Goal: Task Accomplishment & Management: Manage account settings

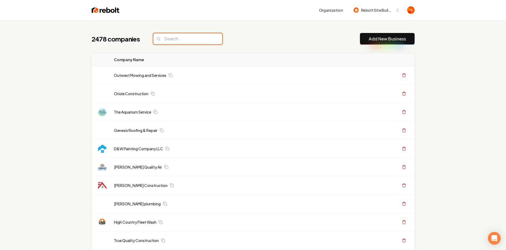
click at [171, 40] on input "search" at bounding box center [187, 38] width 69 height 11
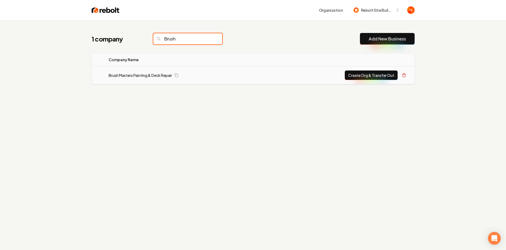
type input "Brush"
click at [373, 73] on button "Create Org & Transfer Out" at bounding box center [371, 75] width 53 height 10
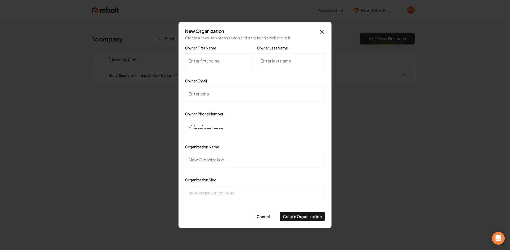
click at [208, 54] on input "Owner First Name" at bounding box center [219, 60] width 68 height 15
drag, startPoint x: 207, startPoint y: 56, endPoint x: 216, endPoint y: 52, distance: 10.2
click at [207, 56] on input "Owner First Name" at bounding box center [219, 60] width 68 height 15
paste input "Tyler Beyersdorff"
click at [199, 57] on input "Tyler Beyersdorff" at bounding box center [219, 60] width 68 height 15
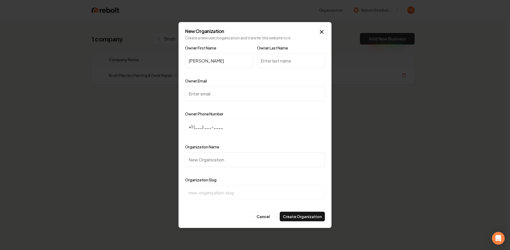
drag, startPoint x: 200, startPoint y: 58, endPoint x: 246, endPoint y: 60, distance: 46.8
click at [236, 61] on input "Tyler Beyersdorff" at bounding box center [219, 60] width 68 height 15
type input "Tyler Beyersdorff"
click at [274, 61] on input "Owner Last Name" at bounding box center [291, 60] width 68 height 15
paste input "Beyersdorff"
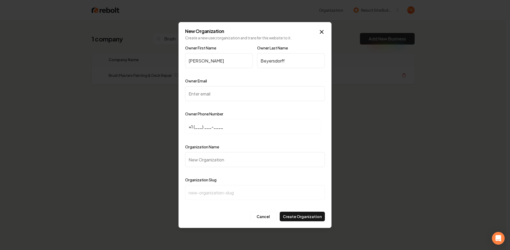
type input "Beyersdorff"
drag, startPoint x: 226, startPoint y: 60, endPoint x: 201, endPoint y: 60, distance: 25.0
click at [201, 60] on input "Tyler Beyersdorff" at bounding box center [219, 60] width 68 height 15
type input "Tyler"
click at [218, 98] on input "Owner Email" at bounding box center [255, 93] width 140 height 15
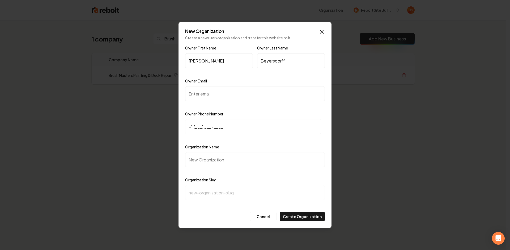
paste input "bbbrush.busters@gmail.com"
type input "bbbrush.busters@gmail.com"
click at [200, 127] on input "+1 (___) ___-____" at bounding box center [253, 126] width 136 height 15
paste input "715) 370-1017"
type input "+1 (715) 370-1017"
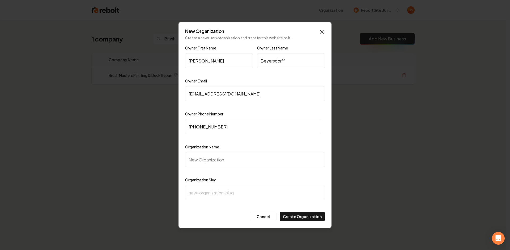
click at [195, 158] on input "Organization Name" at bounding box center [255, 159] width 140 height 15
type input "B"
type input "b"
type input "Br"
type input "br"
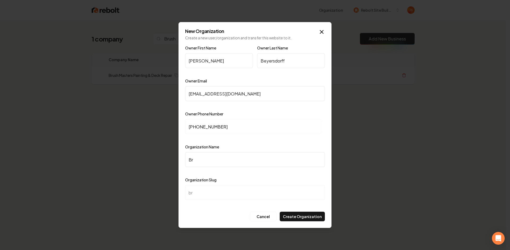
type input "Bru"
type input "bru"
type input "Brus"
type input "brus"
type input "Brush"
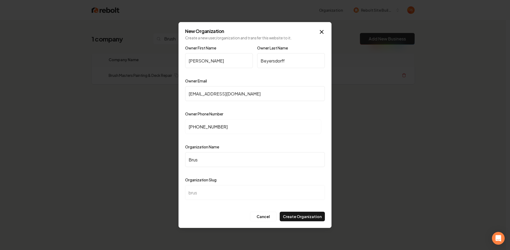
type input "brush"
type input "Brush M"
type input "brush-m"
type input "Brush Ma"
type input "brush-ma"
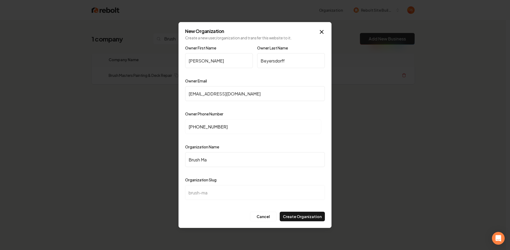
type input "Brush Mas"
type input "brush-mas"
type input "Brush Mast"
type input "brush-mast"
type input "Brush Maste"
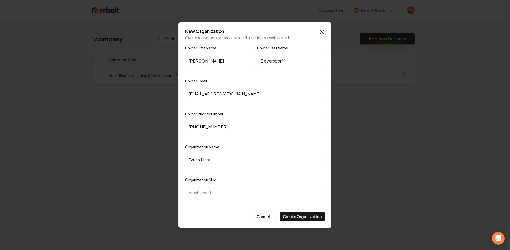
type input "brush-maste"
type input "Brush Master"
type input "brush-master"
type input "Brush Masters"
type input "brush-masters"
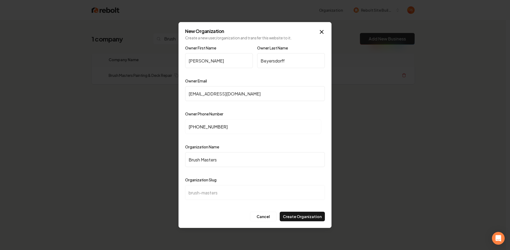
type input "Brush Masters P"
type input "brush-masters-p"
type input "Brush Masters Pt"
type input "brush-masters-pt"
type input "Brush Masters Pta"
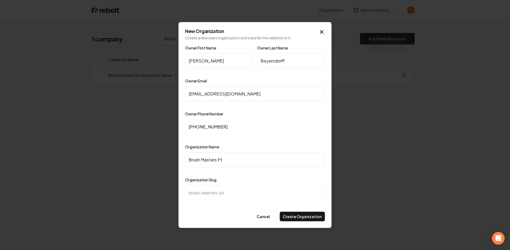
type input "brush-masters-pta"
type input "Brush Masters Ptai"
type input "brush-masters-ptai"
type input "Brush Masters Ptain"
type input "brush-masters-ptain"
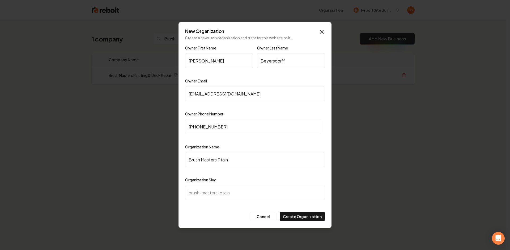
type input "Brush Masters Ptai"
type input "brush-masters-ptai"
type input "Brush Masters Pta"
type input "brush-masters-pta"
type input "Brush Masters Pt"
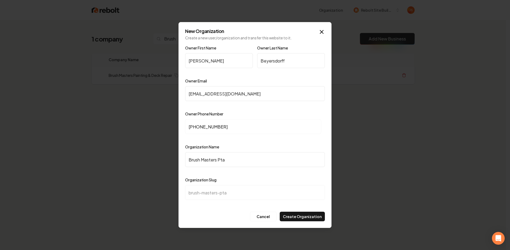
type input "brush-masters-pt"
type input "Brush Masters P"
type input "brush-masters-p"
type input "Brush Masters Pa"
type input "brush-masters-pa"
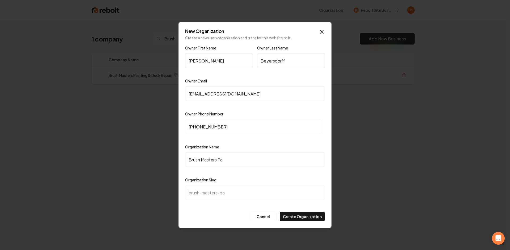
type input "Brush Masters Pai"
type input "brush-masters-pai"
type input "Brush Masters Pain"
type input "brush-masters-pain"
type input "Brush Masters Paint"
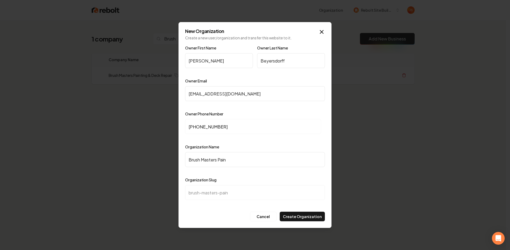
type input "brush-masters-paint"
type input "Brush Masters Painti"
type input "brush-masters-painti"
type input "Brush Masters Paintin"
type input "brush-masters-paintin"
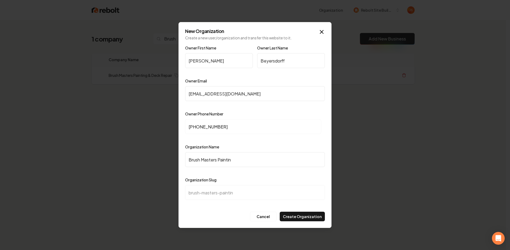
type input "Brush Masters Painting"
type input "brush-masters-painting"
type input "Brush Masters Painting &"
type input "brush-masters-painting-"
type input "Brush Masters Painting & D"
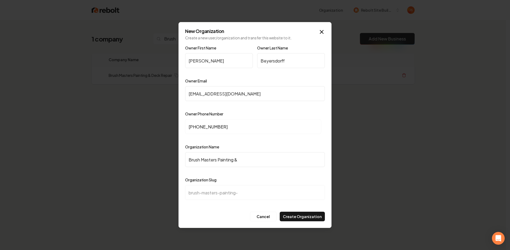
type input "brush-masters-painting-d"
type input "Brush Masters Painting & De"
type input "brush-masters-painting-de"
type input "Brush Masters Painting & Dec"
type input "brush-masters-painting-dec"
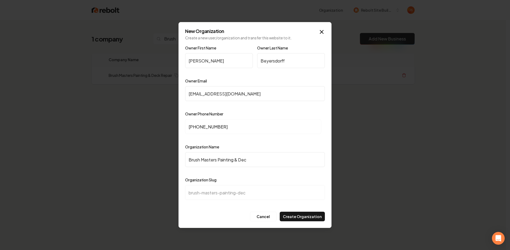
type input "Brush Masters Painting & Deck"
type input "brush-masters-painting-deck"
type input "Brush Masters Painting & Deck R"
type input "brush-masters-painting-deck-r"
type input "Brush Masters Painting & Deck Re"
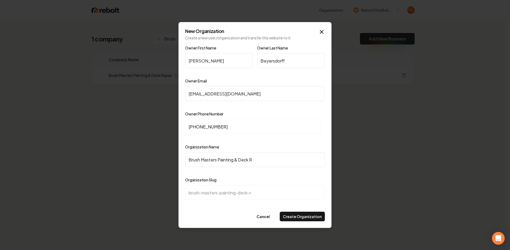
type input "brush-masters-painting-deck-re"
type input "Brush Masters Painting & Deck Rep"
type input "brush-masters-painting-deck-rep"
type input "Brush Masters Painting & Deck Repa"
type input "brush-masters-painting-deck-repa"
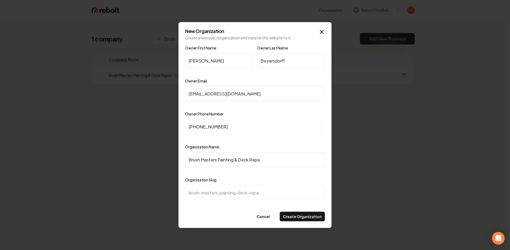
type input "Brush Masters Painting & Deck Repai"
type input "brush-masters-painting-deck-repai"
type input "Brush Masters Painting & Deck Repair"
type input "brush-masters-painting-deck-repair"
type input "Brush Masters Painting & Deck Repair"
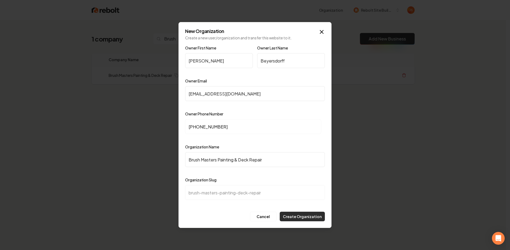
click at [311, 215] on button "Create Organization" at bounding box center [302, 216] width 45 height 10
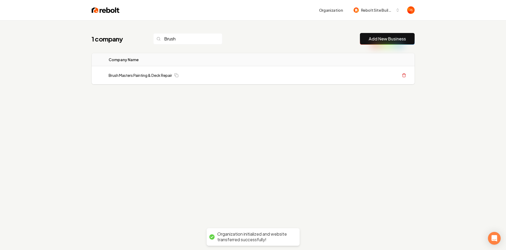
click at [224, 120] on div "1 company Brush Add New Business Logo Company Name Actions Brush Masters Painti…" at bounding box center [253, 145] width 506 height 250
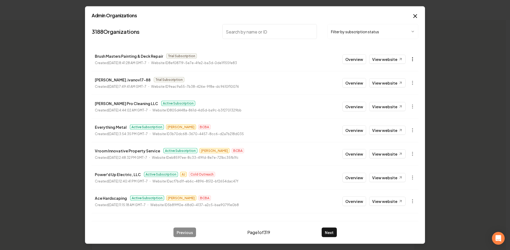
click at [410, 60] on icon "button" at bounding box center [412, 59] width 5 height 5
click at [398, 82] on div "Get Payment Link" at bounding box center [396, 79] width 34 height 9
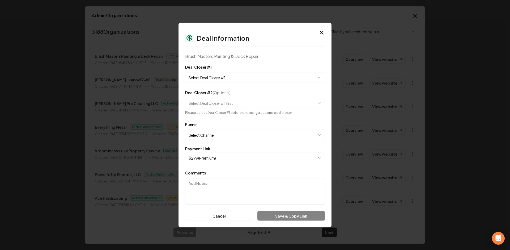
click at [243, 78] on button "Select Deal Closer #1" at bounding box center [255, 77] width 140 height 11
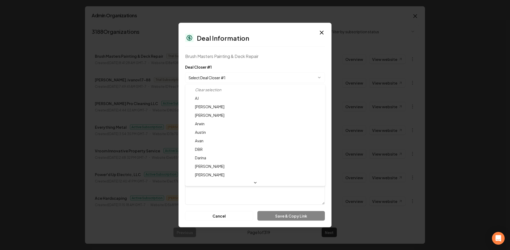
select select "**********"
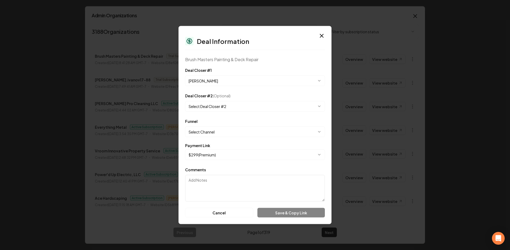
click at [211, 126] on div "**********" at bounding box center [255, 127] width 140 height 19
click at [216, 137] on form "**********" at bounding box center [255, 142] width 140 height 150
click at [218, 137] on button "Select Channel" at bounding box center [255, 131] width 140 height 11
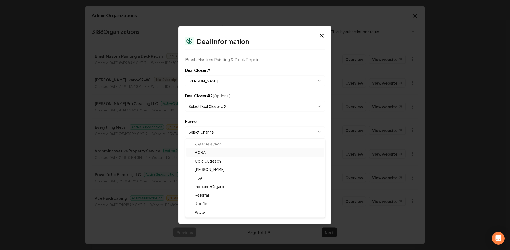
select select "**********"
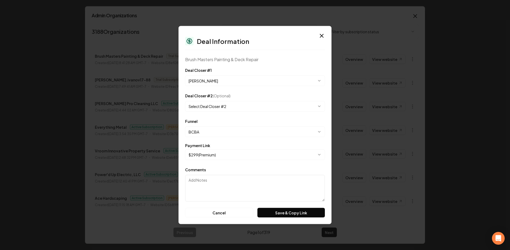
click at [212, 154] on button "$ 299 ( Premium )" at bounding box center [255, 154] width 140 height 11
click at [264, 211] on button "Save & Copy Link" at bounding box center [290, 213] width 67 height 10
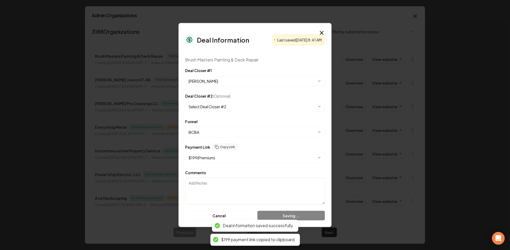
select select "**********"
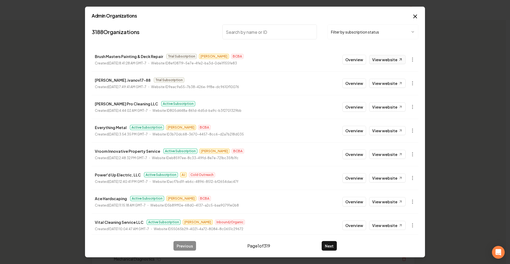
click at [375, 60] on link "View website" at bounding box center [387, 59] width 36 height 9
click at [352, 60] on button "Overview" at bounding box center [354, 60] width 24 height 10
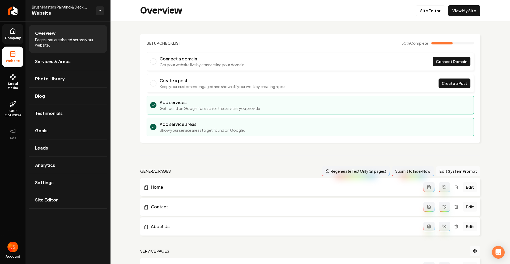
click at [21, 31] on link "Company" at bounding box center [12, 34] width 21 height 21
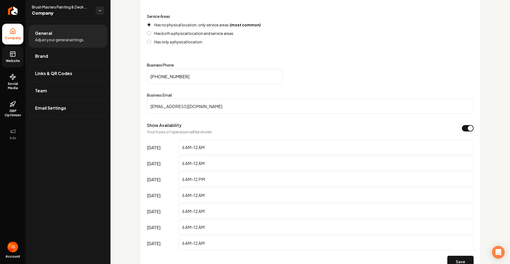
scroll to position [246, 0]
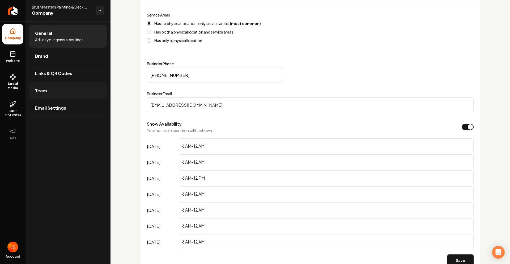
click at [43, 88] on span "Team" at bounding box center [41, 90] width 12 height 6
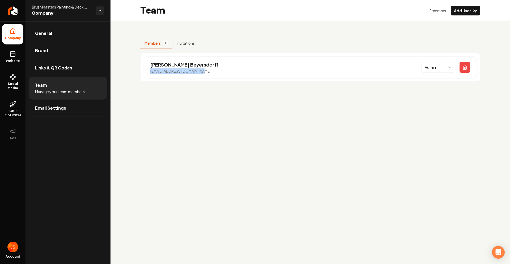
drag, startPoint x: 183, startPoint y: 71, endPoint x: 143, endPoint y: 71, distance: 40.4
click at [143, 71] on div "Tyler Beyersdorff bbbrush.busters@gmail.com Admin" at bounding box center [310, 67] width 340 height 29
copy p "bbbrush.busters@gmail.com"
click at [52, 66] on span "Links & QR Codes" at bounding box center [53, 68] width 37 height 6
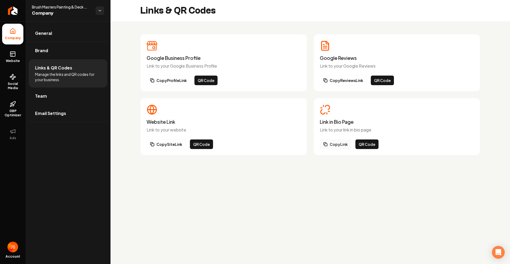
click at [329, 142] on button "Copy Link" at bounding box center [335, 144] width 31 height 10
click at [337, 141] on button "Copy Link" at bounding box center [335, 144] width 31 height 10
click at [21, 18] on link "Return to dashboard" at bounding box center [13, 10] width 26 height 21
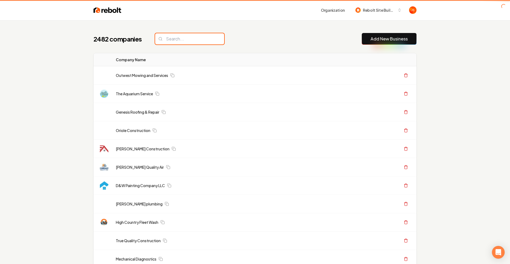
click at [159, 36] on input "search" at bounding box center [189, 38] width 69 height 11
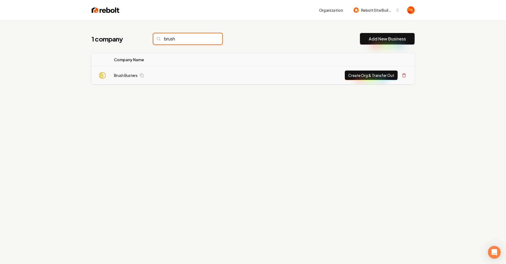
type input "brush"
click at [122, 72] on td "Brush Busters" at bounding box center [161, 75] width 103 height 18
click at [121, 76] on link "Brush Busters" at bounding box center [126, 75] width 24 height 5
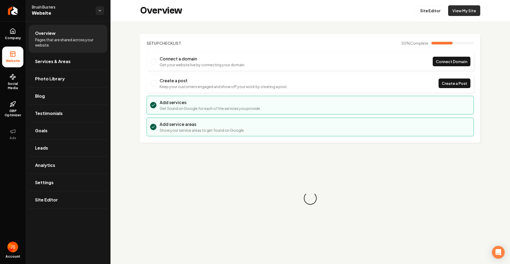
click at [470, 6] on link "View My Site" at bounding box center [464, 10] width 32 height 11
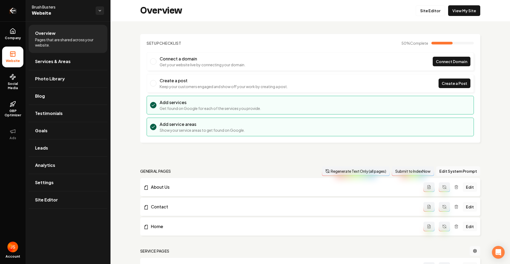
click at [7, 11] on link "Return to dashboard" at bounding box center [13, 10] width 26 height 21
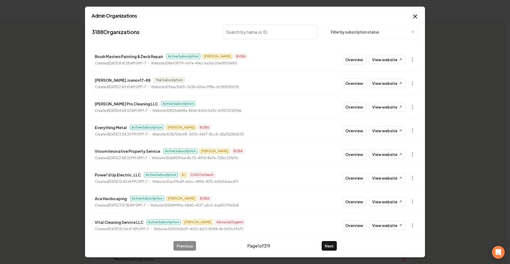
click at [270, 59] on li "Brush Masters Painting & Deck Repair Active Subscription James BCBA Created Sep…" at bounding box center [255, 59] width 327 height 23
click at [269, 59] on li "Brush Masters Painting & Deck Repair Active Subscription James BCBA Created Sep…" at bounding box center [255, 59] width 327 height 23
click at [410, 57] on icon "button" at bounding box center [412, 59] width 5 height 5
click at [304, 52] on div at bounding box center [255, 132] width 510 height 264
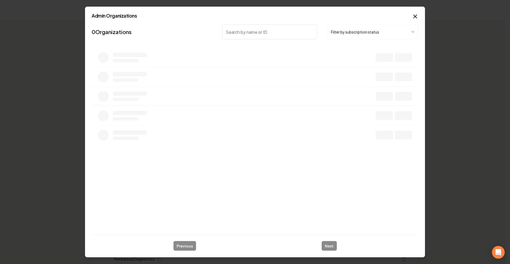
click at [350, 31] on button "Filter by subscription status" at bounding box center [373, 31] width 91 height 15
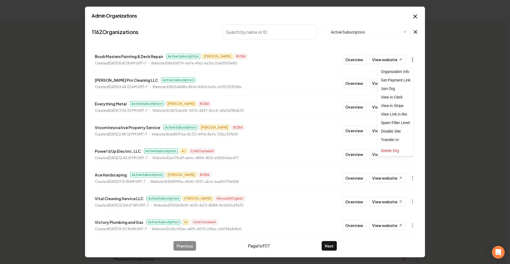
click at [411, 60] on body "Organization Rebolt Site Builder 2482 companies Add New Business Logo Company N…" at bounding box center [253, 132] width 506 height 264
click at [393, 141] on div "Transfer In" at bounding box center [396, 139] width 34 height 9
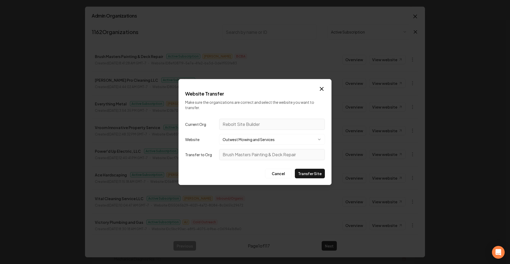
click at [278, 140] on button "Outwest Mowing and Services" at bounding box center [272, 139] width 106 height 11
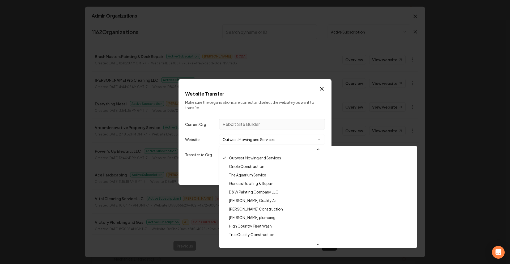
scroll to position [19573, 0]
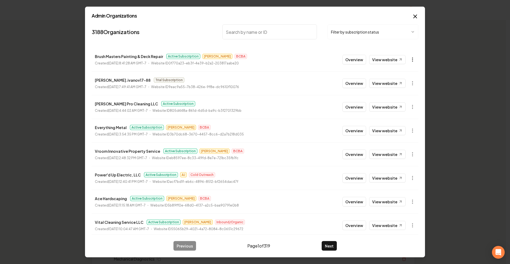
click at [410, 60] on icon "button" at bounding box center [412, 59] width 5 height 5
click at [320, 56] on div at bounding box center [255, 132] width 510 height 264
click at [350, 58] on div at bounding box center [255, 132] width 510 height 264
click at [355, 58] on button "Overview" at bounding box center [354, 60] width 24 height 10
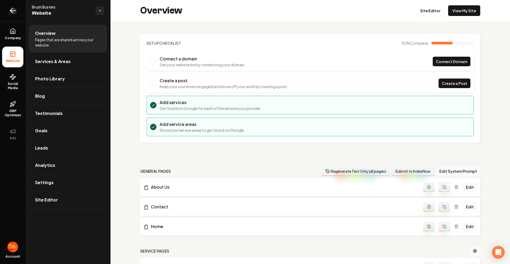
click at [17, 13] on link "Return to dashboard" at bounding box center [13, 10] width 26 height 21
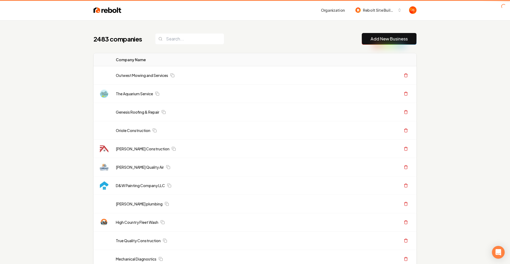
click at [385, 10] on span "Rebolt Site Builder" at bounding box center [379, 10] width 32 height 6
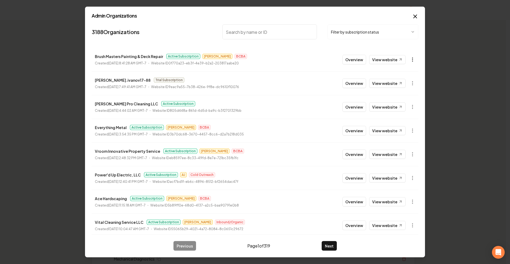
click at [411, 57] on button "button" at bounding box center [412, 59] width 11 height 11
click at [390, 88] on div "Join Org" at bounding box center [396, 88] width 34 height 9
click at [416, 19] on icon "button" at bounding box center [415, 16] width 6 height 6
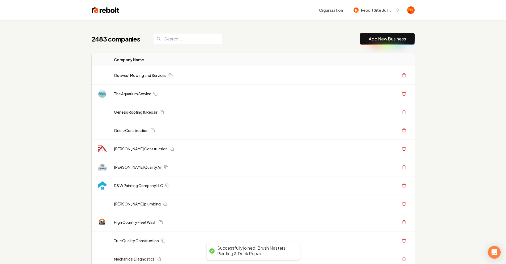
click at [415, 17] on div "Organization Rebolt Site Builder" at bounding box center [253, 10] width 340 height 20
click at [380, 16] on div "Organization Rebolt Site Builder" at bounding box center [253, 10] width 340 height 20
click at [378, 9] on span "Rebolt Site Builder" at bounding box center [377, 10] width 32 height 6
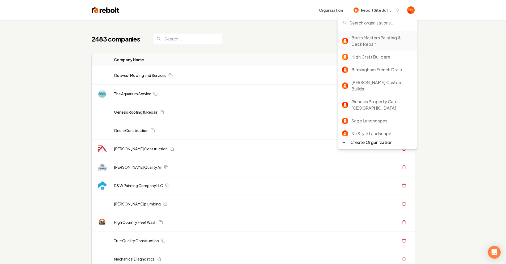
click at [370, 40] on div "Brush Masters Painting & Deck Repair" at bounding box center [381, 41] width 61 height 13
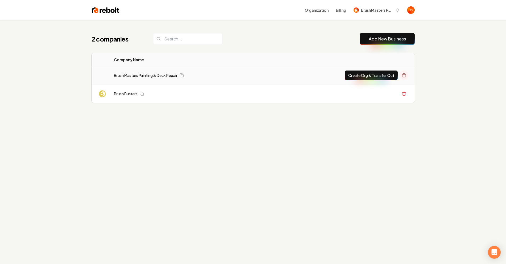
click at [404, 76] on icon at bounding box center [404, 75] width 4 height 4
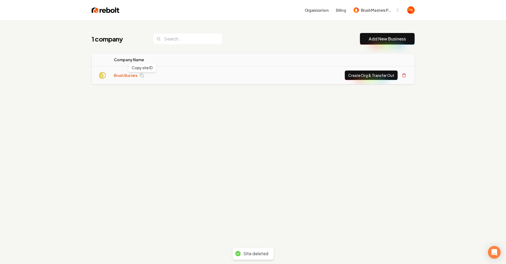
click at [124, 75] on link "Brush Busters" at bounding box center [126, 75] width 24 height 5
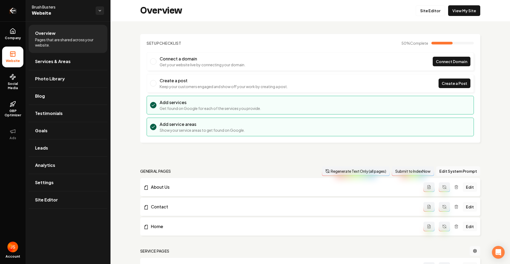
click at [6, 12] on link "Return to dashboard" at bounding box center [13, 10] width 26 height 21
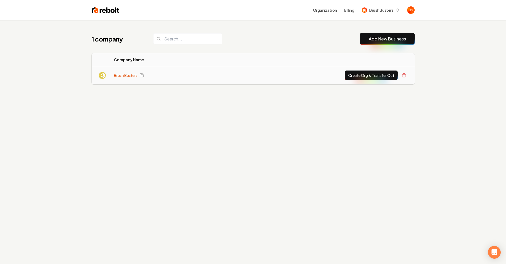
click at [126, 76] on link "Brush Busters" at bounding box center [126, 75] width 24 height 5
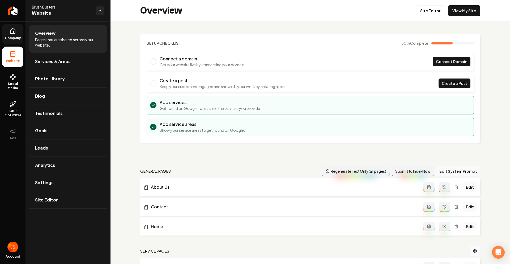
click at [16, 35] on link "Company" at bounding box center [12, 34] width 21 height 21
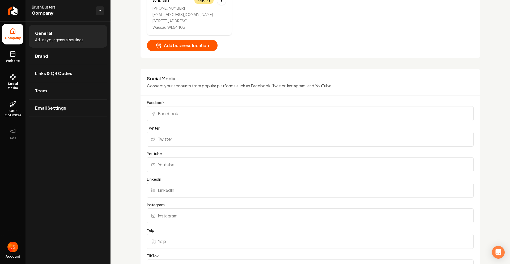
scroll to position [230, 0]
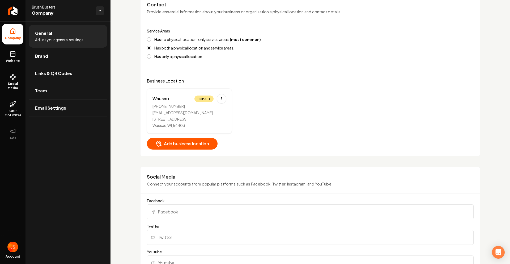
drag, startPoint x: 173, startPoint y: 221, endPoint x: 173, endPoint y: 217, distance: 4.3
click at [173, 216] on input "Facebook" at bounding box center [310, 211] width 327 height 15
paste input "[URL][DOMAIN_NAME]"
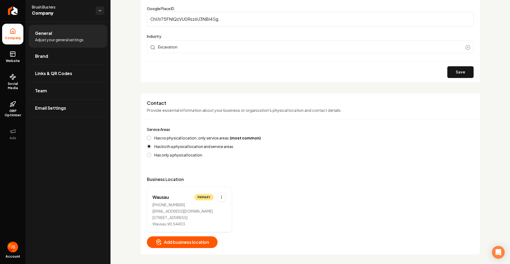
scroll to position [0, 0]
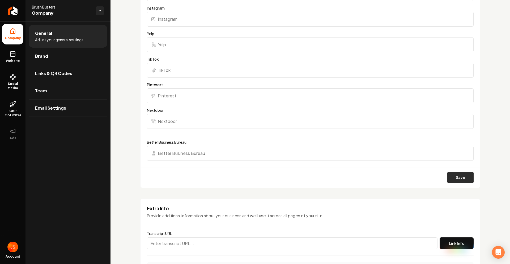
type input "[URL][DOMAIN_NAME]"
click at [451, 181] on button "Save" at bounding box center [460, 177] width 26 height 12
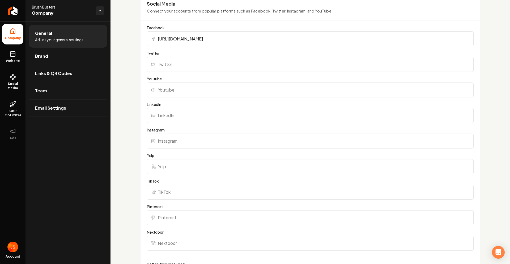
scroll to position [178, 0]
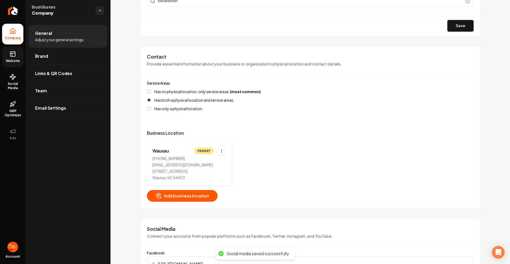
click at [11, 51] on icon at bounding box center [13, 54] width 6 height 6
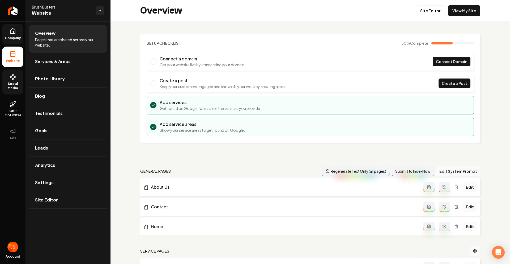
click at [10, 85] on span "Social Media" at bounding box center [12, 86] width 21 height 9
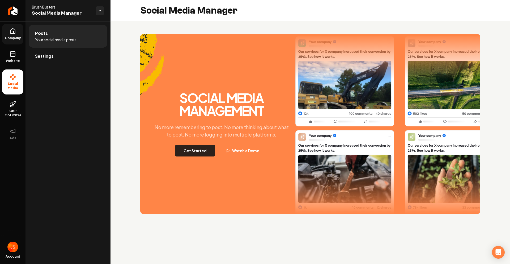
click at [194, 149] on button "Get Started" at bounding box center [195, 151] width 40 height 12
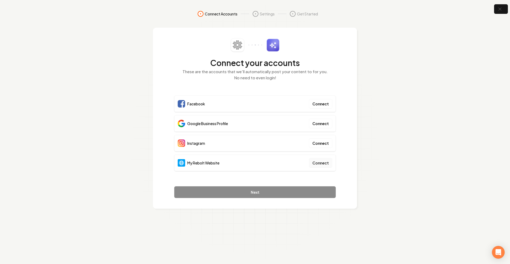
click at [323, 159] on button "Connect" at bounding box center [320, 163] width 23 height 10
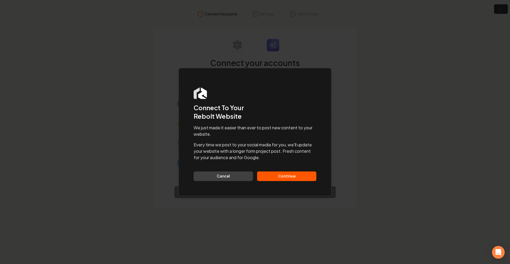
click at [278, 180] on div "Dialog Connect To Your Rebolt Website We just made it easier than ever to post …" at bounding box center [255, 132] width 153 height 128
click at [277, 177] on button "Continue" at bounding box center [286, 176] width 59 height 10
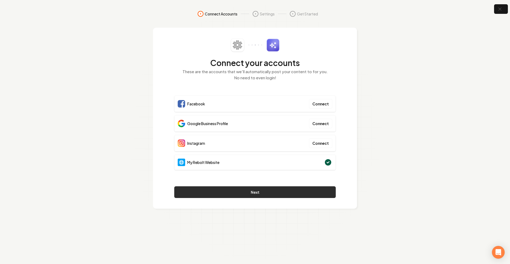
click at [254, 194] on button "Next" at bounding box center [255, 192] width 162 height 12
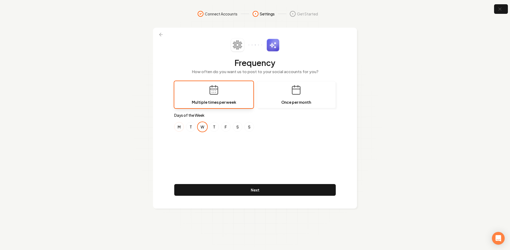
click at [175, 125] on button "M" at bounding box center [179, 127] width 10 height 10
click at [199, 126] on button "W" at bounding box center [203, 127] width 10 height 10
click at [178, 128] on button "M" at bounding box center [179, 127] width 10 height 10
click at [199, 128] on button "W" at bounding box center [203, 127] width 10 height 10
click at [186, 128] on button "T" at bounding box center [191, 127] width 10 height 10
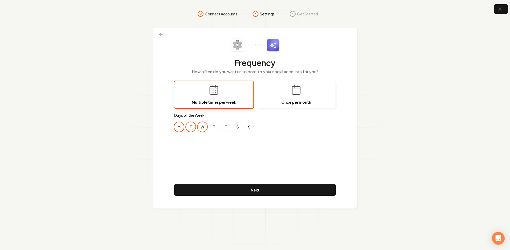
click at [181, 128] on button "M" at bounding box center [179, 127] width 10 height 10
click at [192, 129] on button "T" at bounding box center [191, 127] width 10 height 10
click at [249, 127] on button "S" at bounding box center [249, 127] width 10 height 10
click at [266, 146] on div "Frequency How often do you want us to post to your social accounts for you? Mul…" at bounding box center [255, 117] width 162 height 159
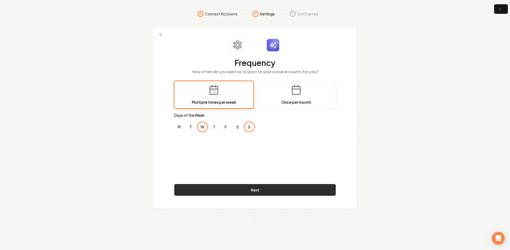
click at [255, 191] on button "Next" at bounding box center [255, 190] width 162 height 12
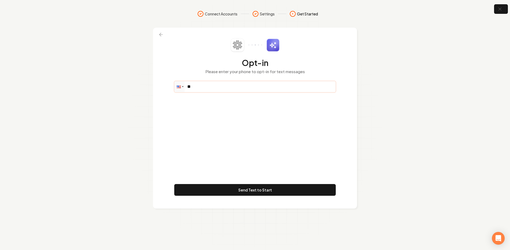
click at [202, 86] on input "**" at bounding box center [255, 86] width 161 height 11
paste input "**********"
type input "**********"
click at [228, 129] on div "**********" at bounding box center [255, 117] width 162 height 159
click at [242, 178] on div "**********" at bounding box center [255, 117] width 162 height 159
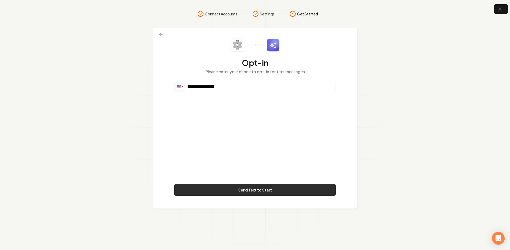
click at [240, 185] on button "Send Text to Start" at bounding box center [255, 190] width 162 height 12
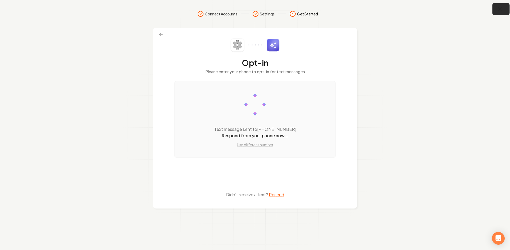
click at [497, 9] on icon "button" at bounding box center [500, 9] width 7 height 7
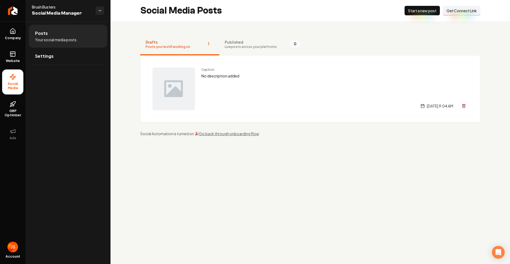
click at [460, 12] on span "Get Connect Link" at bounding box center [462, 10] width 30 height 5
click at [5, 60] on span "Website" at bounding box center [13, 61] width 18 height 4
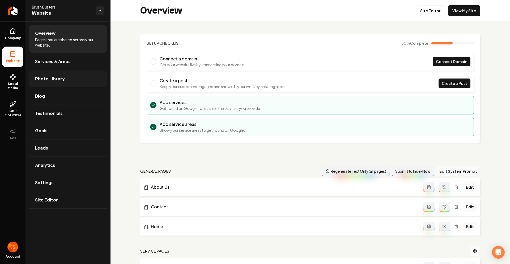
click at [45, 77] on span "Photo Library" at bounding box center [50, 78] width 30 height 6
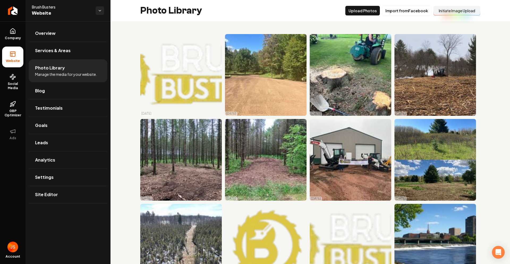
click at [440, 13] on button "Initiate Image Upload" at bounding box center [457, 11] width 47 height 10
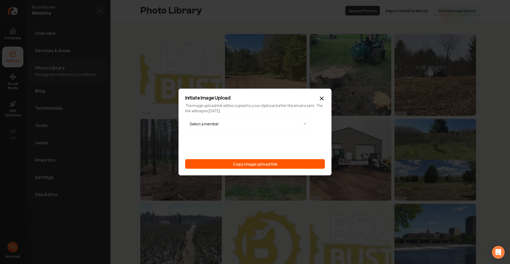
click at [234, 171] on div "Initiate Image Upload The image upload link will be copied to your clipboard af…" at bounding box center [255, 131] width 153 height 87
click at [233, 168] on button "Copy image upload link" at bounding box center [255, 164] width 140 height 10
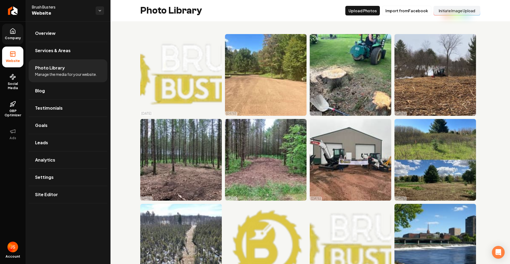
click at [11, 35] on link "Company" at bounding box center [12, 34] width 21 height 21
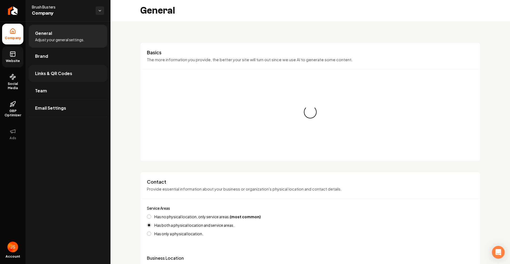
click at [60, 80] on link "Links & QR Codes" at bounding box center [68, 73] width 79 height 17
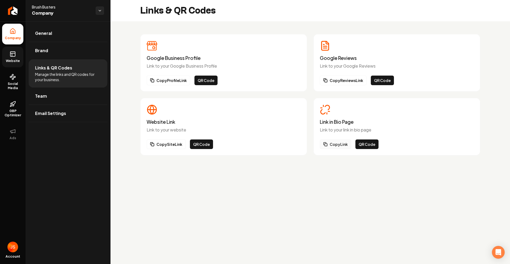
click at [336, 140] on button "Copy Link" at bounding box center [335, 144] width 31 height 10
click at [41, 36] on span "General" at bounding box center [43, 33] width 17 height 6
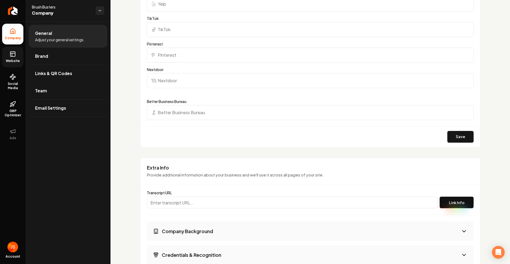
scroll to position [671, 0]
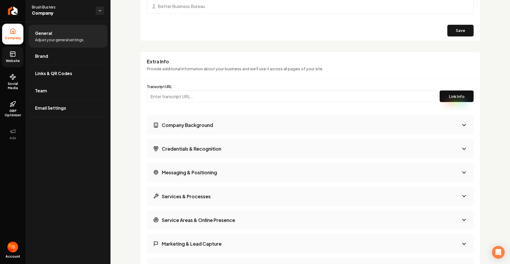
click at [11, 53] on icon at bounding box center [13, 54] width 6 height 6
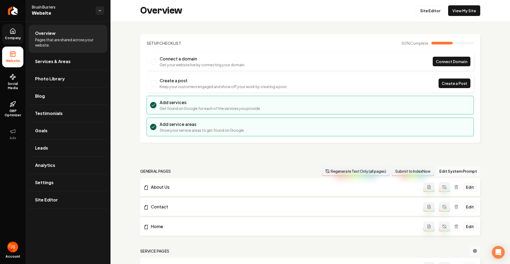
click at [14, 38] on span "Company" at bounding box center [13, 38] width 20 height 4
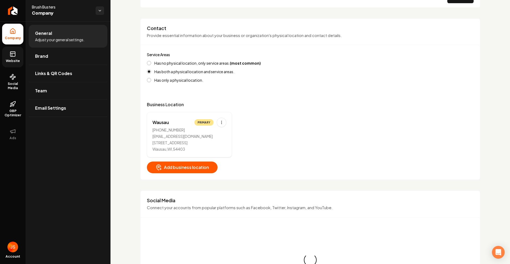
scroll to position [220, 0]
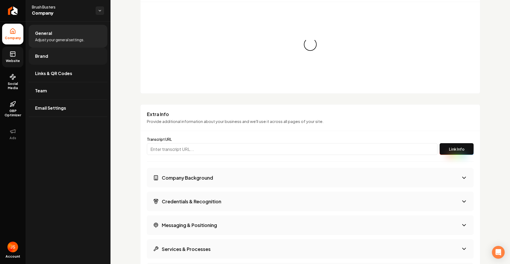
click at [35, 56] on span "Brand" at bounding box center [41, 56] width 13 height 6
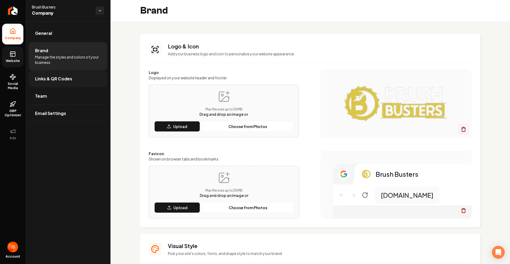
click at [54, 79] on span "Links & QR Codes" at bounding box center [53, 78] width 37 height 6
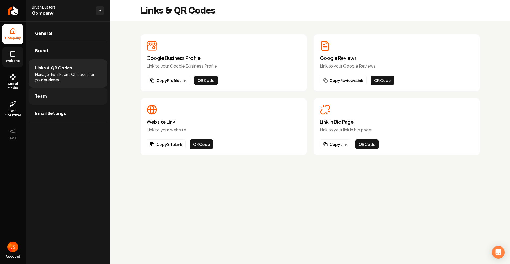
click at [37, 96] on span "Team" at bounding box center [41, 96] width 12 height 6
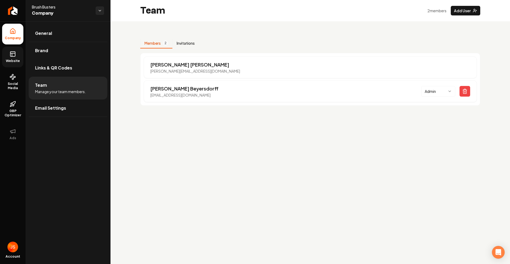
click at [192, 46] on button "Invitations" at bounding box center [185, 43] width 27 height 10
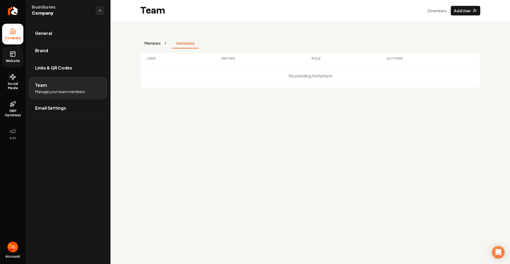
click at [162, 44] on button "Members 2" at bounding box center [156, 43] width 32 height 10
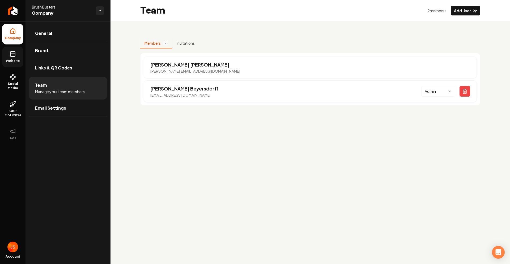
click at [8, 55] on link "Website" at bounding box center [12, 56] width 21 height 21
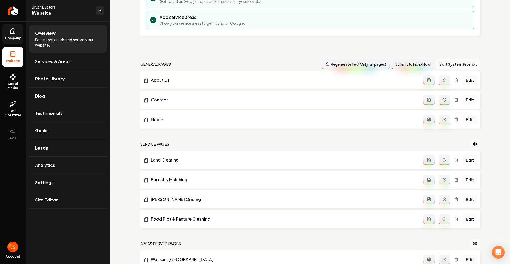
scroll to position [181, 0]
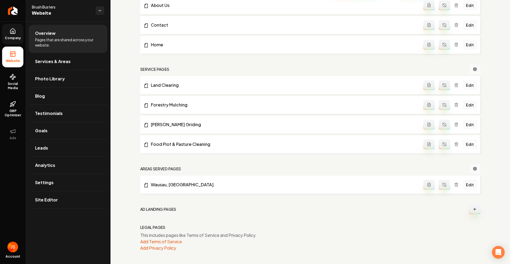
click at [16, 36] on span "Company" at bounding box center [13, 38] width 20 height 4
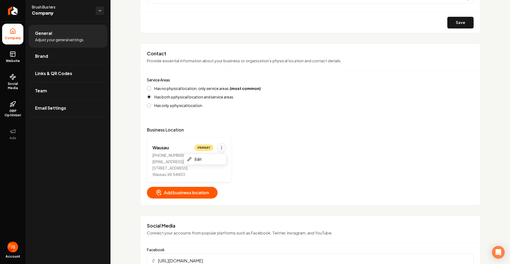
click at [221, 145] on html "Company Website Social Media GBP Optimizer Ads Account Brush Busters Company Ge…" at bounding box center [255, 132] width 510 height 264
click at [257, 135] on html "Company Website Social Media GBP Optimizer Ads Account Brush Busters Company Ge…" at bounding box center [255, 132] width 510 height 264
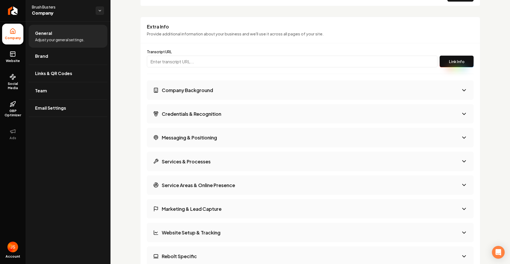
scroll to position [627, 0]
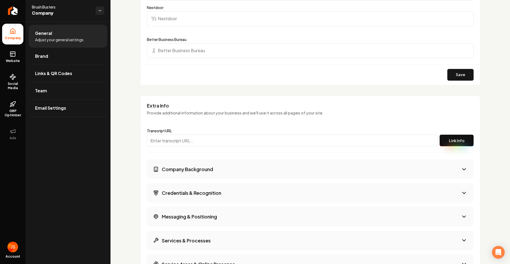
click at [178, 142] on input "Main content area" at bounding box center [292, 140] width 291 height 12
paste input "[URL][PERSON_NAME]"
type input "[URL][PERSON_NAME]"
click at [467, 141] on button "Link Info" at bounding box center [457, 140] width 34 height 12
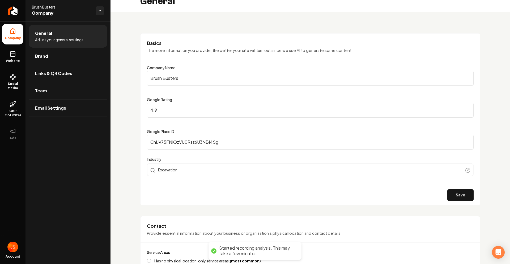
scroll to position [0, 0]
